Goal: Find specific page/section: Find specific page/section

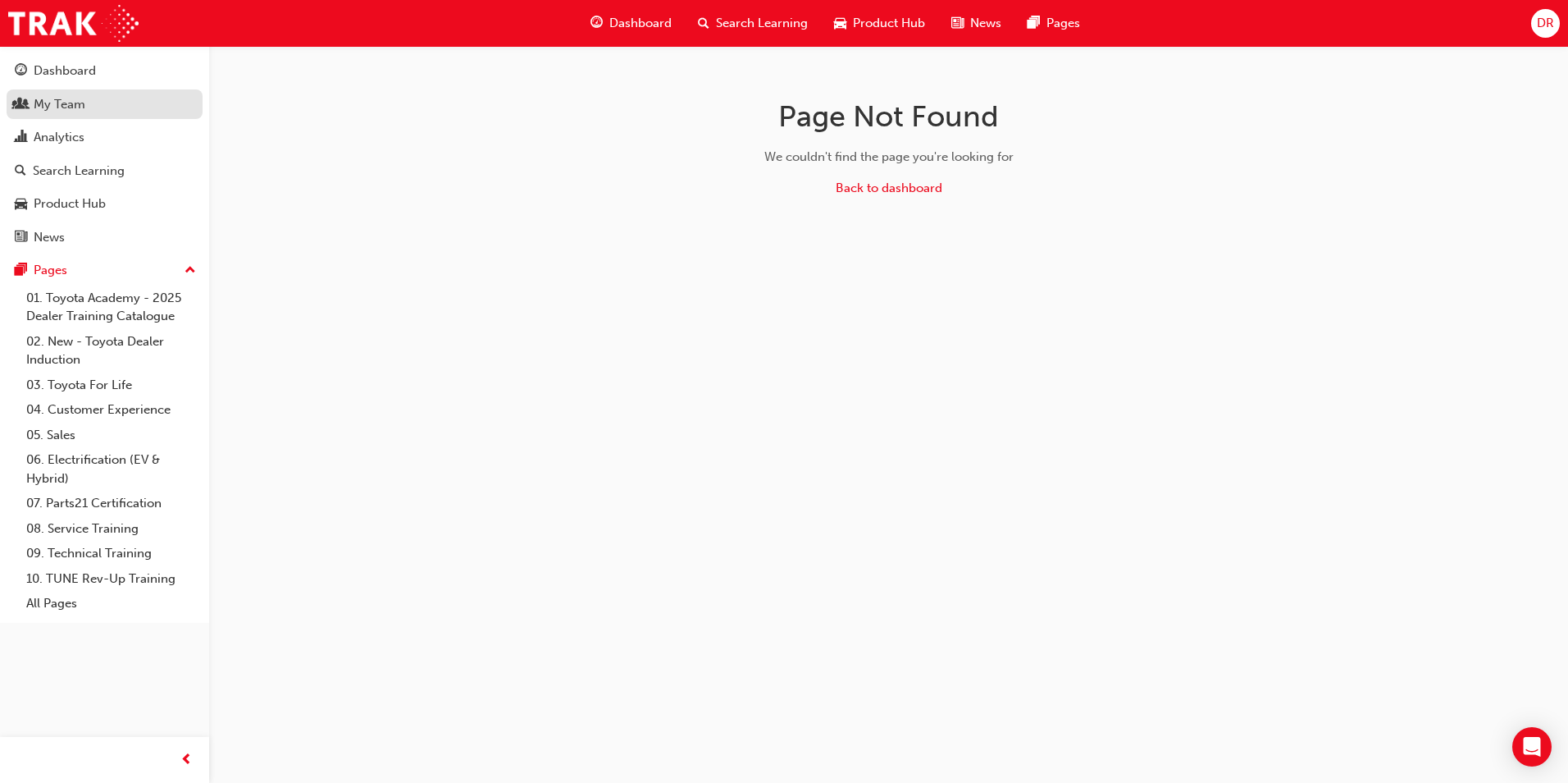
click at [91, 108] on div "My Team" at bounding box center [104, 104] width 179 height 20
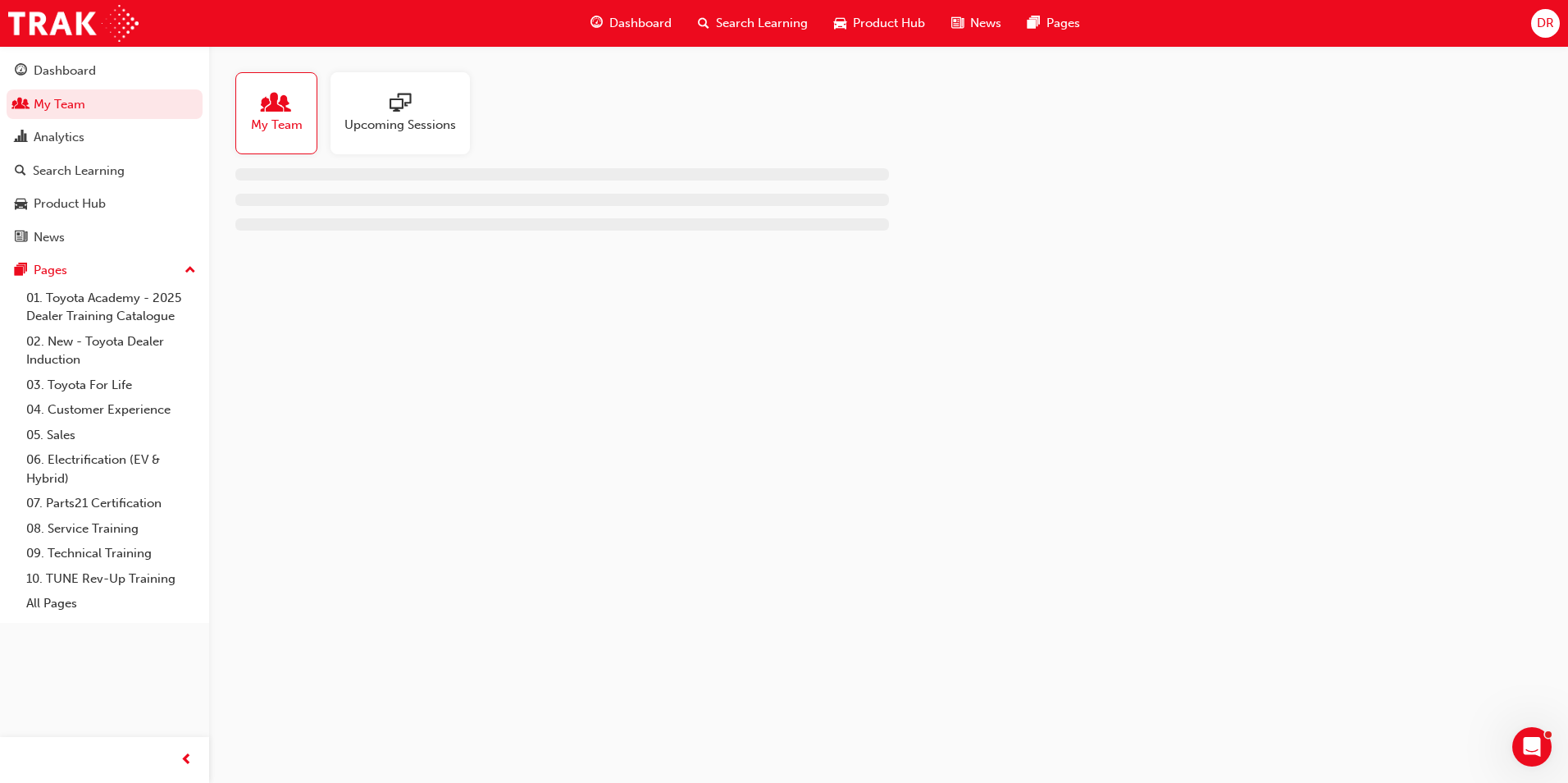
click at [282, 135] on div "My Team" at bounding box center [276, 113] width 82 height 82
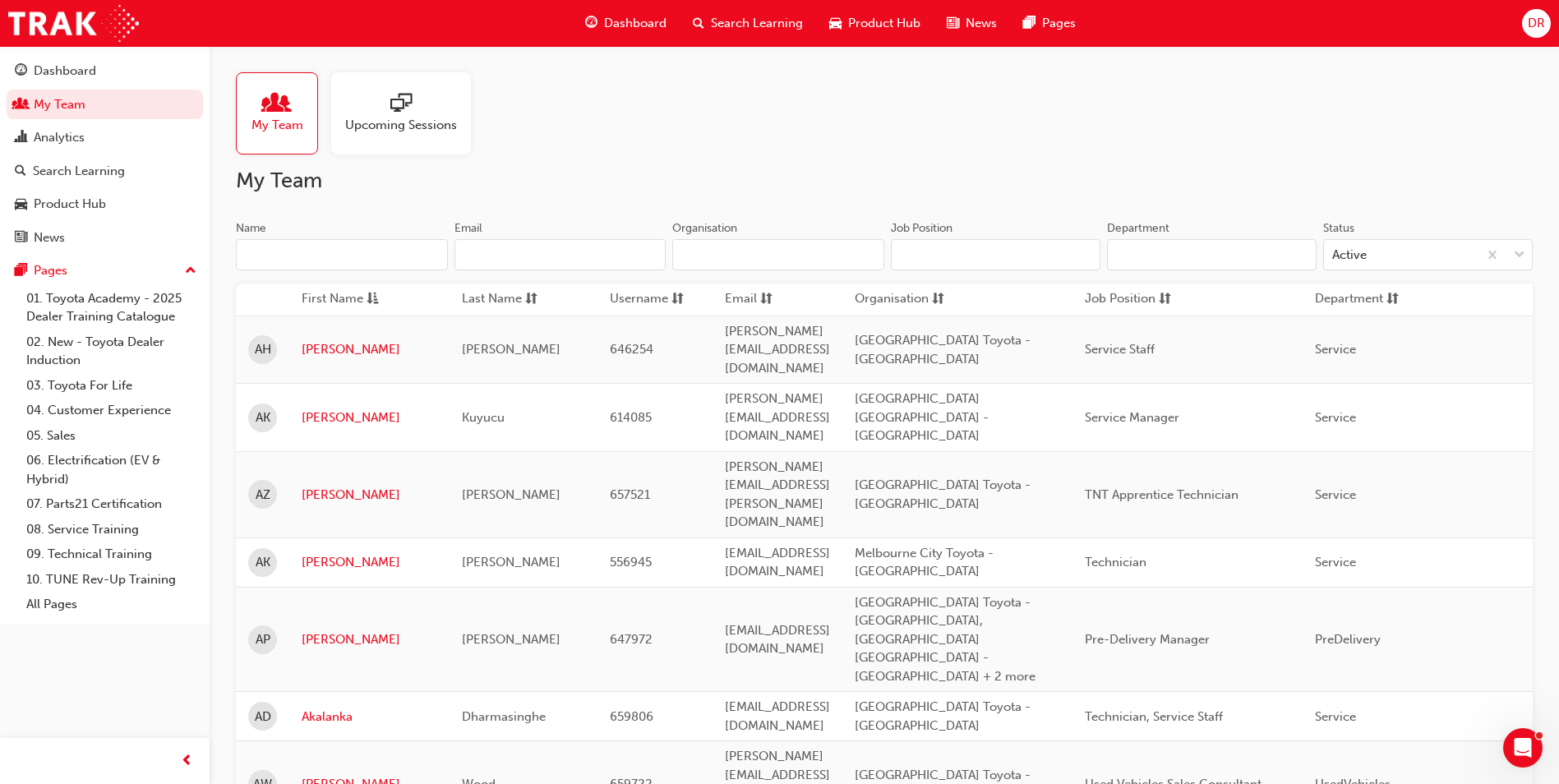
click at [316, 251] on input "Name" at bounding box center [342, 255] width 212 height 32
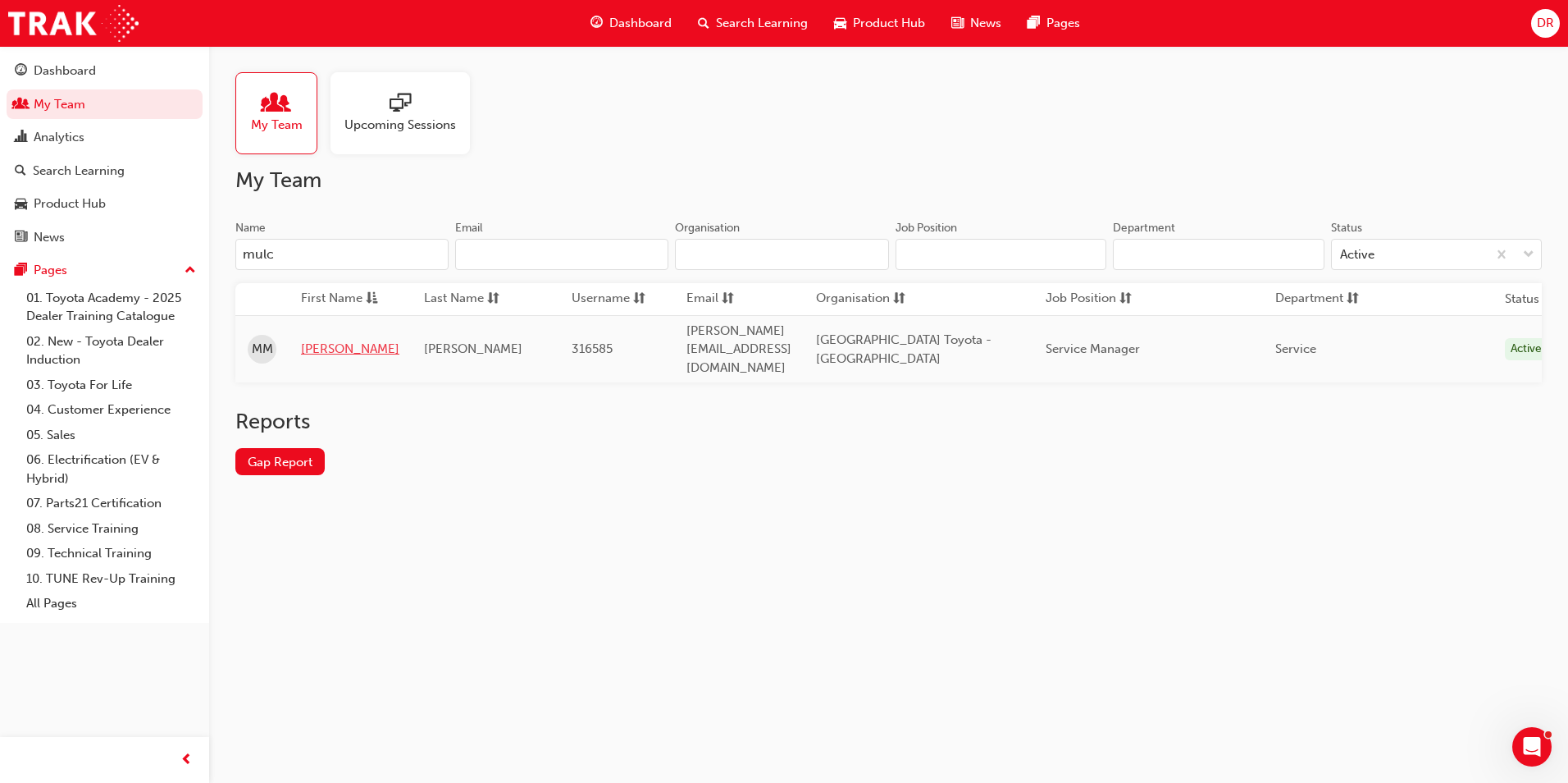
type input "mulc"
click at [331, 339] on link "[PERSON_NAME]" at bounding box center [350, 349] width 99 height 19
